Goal: Find contact information: Find contact information

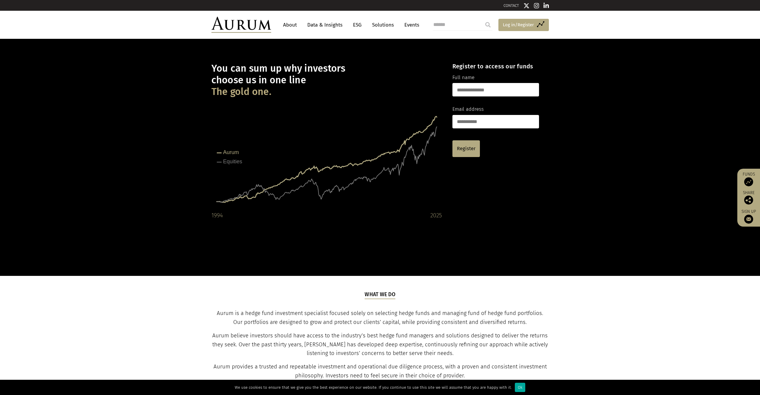
click at [527, 23] on span "Log in/Register" at bounding box center [518, 24] width 31 height 7
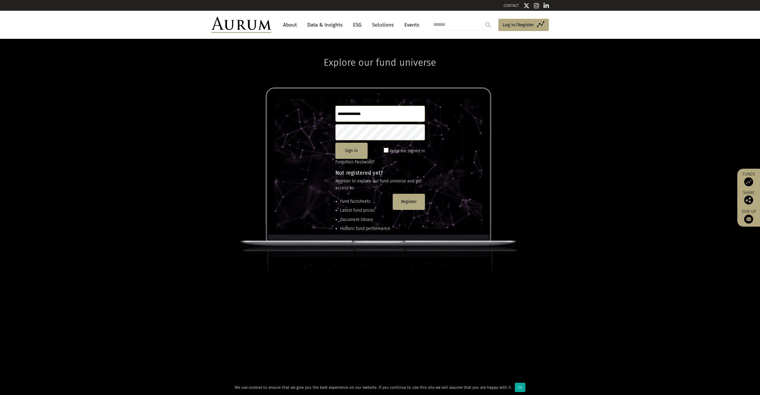
click at [375, 113] on input "text" at bounding box center [380, 114] width 90 height 16
type input "**********"
click at [352, 149] on button "Sign in" at bounding box center [351, 151] width 32 height 16
click at [411, 197] on button "Register" at bounding box center [409, 202] width 32 height 16
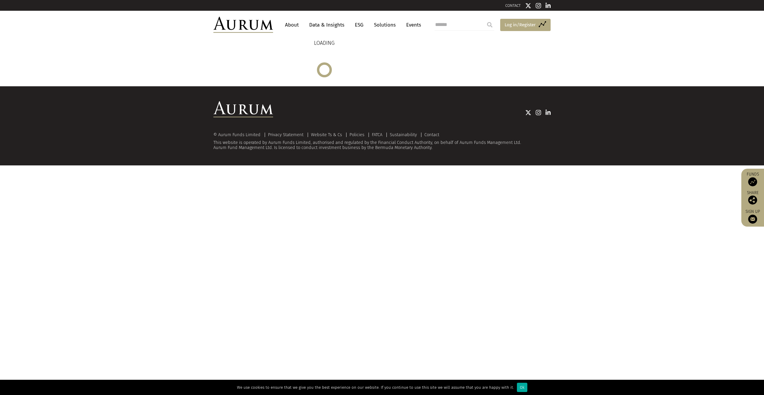
click at [516, 26] on span "Log in/Register" at bounding box center [520, 24] width 31 height 7
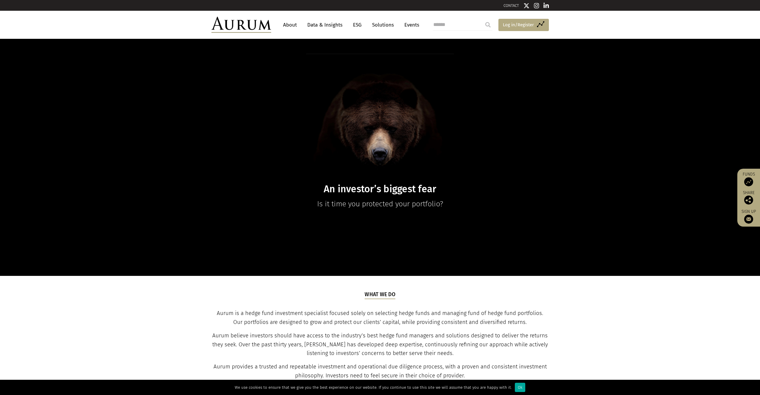
click at [518, 25] on span "Log in/Register" at bounding box center [518, 24] width 31 height 7
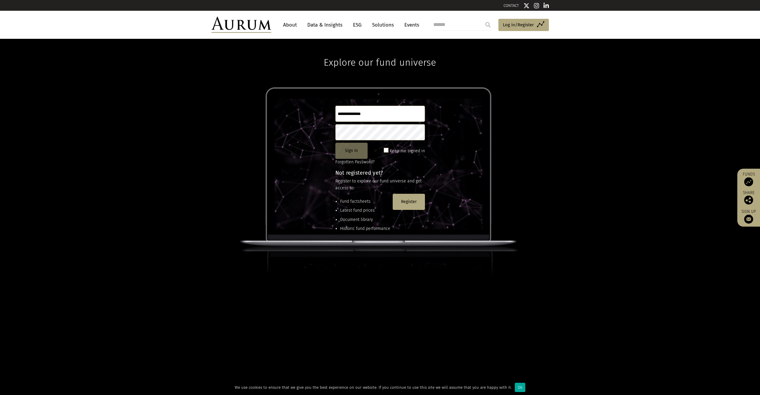
type input "**********"
click at [360, 152] on button "Sign in" at bounding box center [351, 151] width 32 height 16
click at [387, 150] on span at bounding box center [386, 150] width 5 height 5
click at [359, 153] on button "Sign in" at bounding box center [351, 151] width 32 height 16
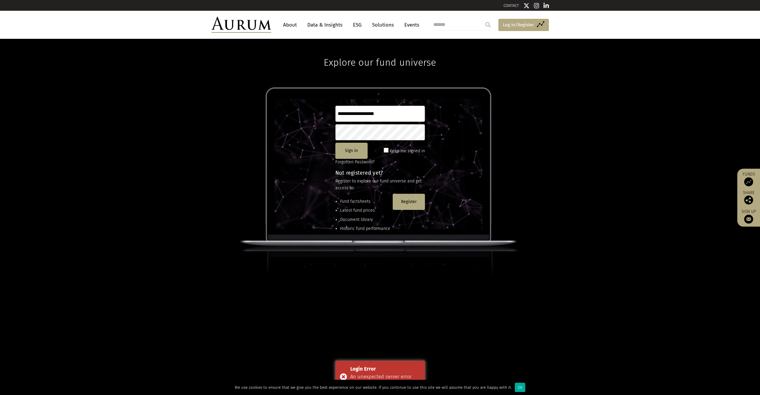
click at [506, 25] on span "Log in/Register" at bounding box center [518, 24] width 31 height 7
type input "**********"
click at [353, 154] on button "Sign in" at bounding box center [351, 151] width 32 height 16
click at [349, 151] on button "Sign in" at bounding box center [351, 151] width 32 height 16
click at [393, 366] on div "Login Error" at bounding box center [385, 369] width 70 height 8
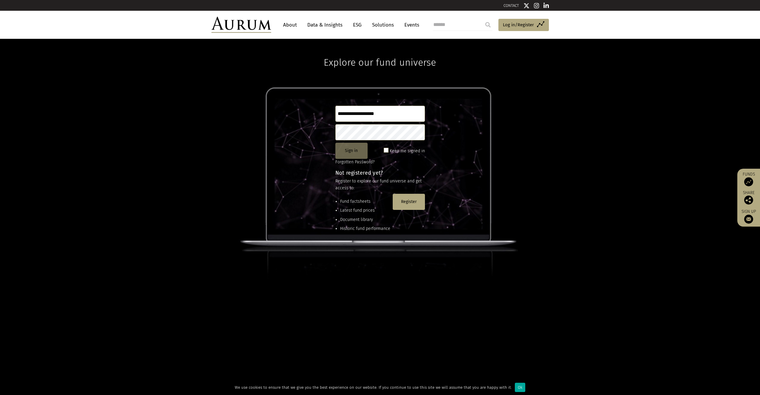
click at [357, 157] on button "Sign in" at bounding box center [351, 151] width 32 height 16
click at [354, 149] on button "Sign in" at bounding box center [351, 151] width 32 height 16
click at [355, 150] on button "Sign in" at bounding box center [351, 151] width 32 height 16
click at [511, 4] on link "CONTACT" at bounding box center [511, 5] width 16 height 4
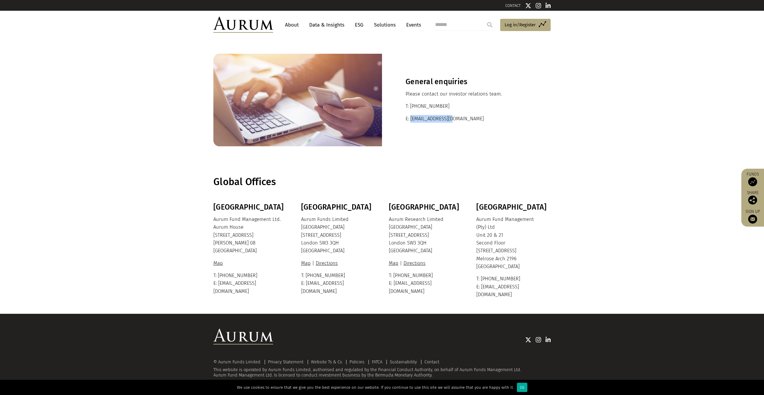
drag, startPoint x: 456, startPoint y: 119, endPoint x: 410, endPoint y: 117, distance: 46.0
click at [410, 117] on p "E: [EMAIL_ADDRESS][DOMAIN_NAME]" at bounding box center [466, 119] width 121 height 8
copy p "[EMAIL_ADDRESS][DOMAIN_NAME]"
click at [538, 27] on link "Access Funds Log in/Register" at bounding box center [525, 25] width 50 height 13
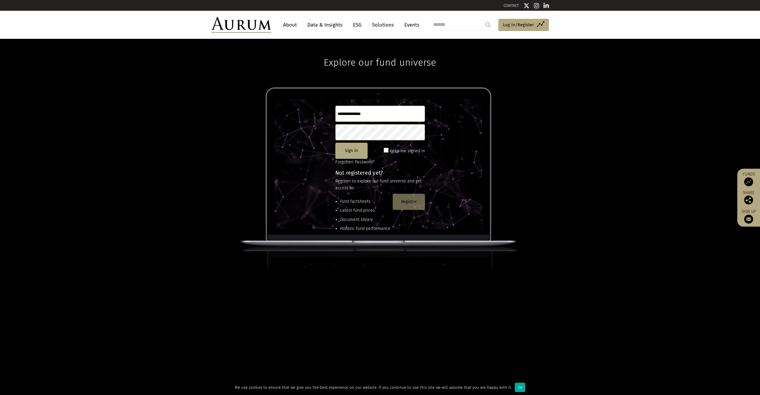
type input "**********"
click at [410, 203] on button "Register" at bounding box center [409, 202] width 32 height 16
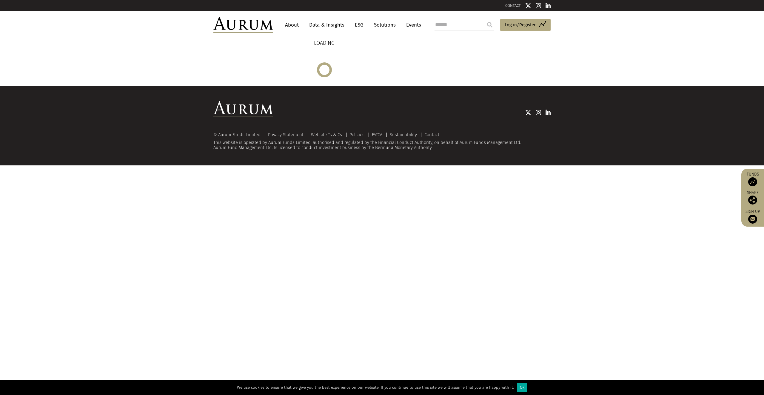
click at [519, 4] on link "CONTACT" at bounding box center [513, 5] width 16 height 4
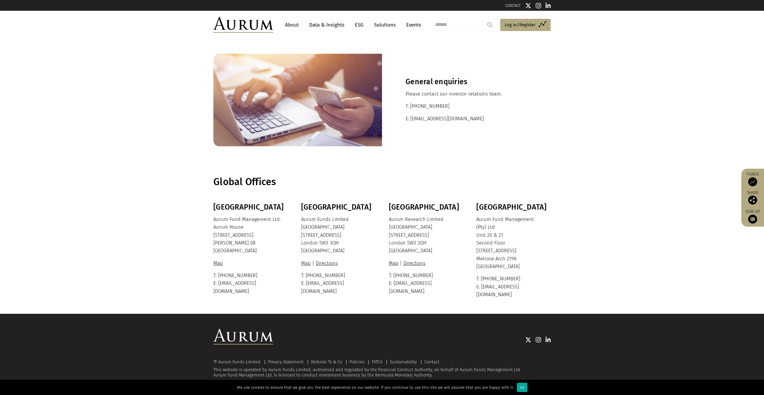
drag, startPoint x: 410, startPoint y: 118, endPoint x: 446, endPoint y: 119, distance: 36.4
click at [444, 119] on p "E: [EMAIL_ADDRESS][DOMAIN_NAME]" at bounding box center [466, 119] width 121 height 8
drag, startPoint x: 457, startPoint y: 119, endPoint x: 411, endPoint y: 118, distance: 46.3
click at [411, 118] on p "E: [EMAIL_ADDRESS][DOMAIN_NAME]" at bounding box center [466, 119] width 121 height 8
copy p "[EMAIL_ADDRESS][DOMAIN_NAME]"
